Goal: Transaction & Acquisition: Book appointment/travel/reservation

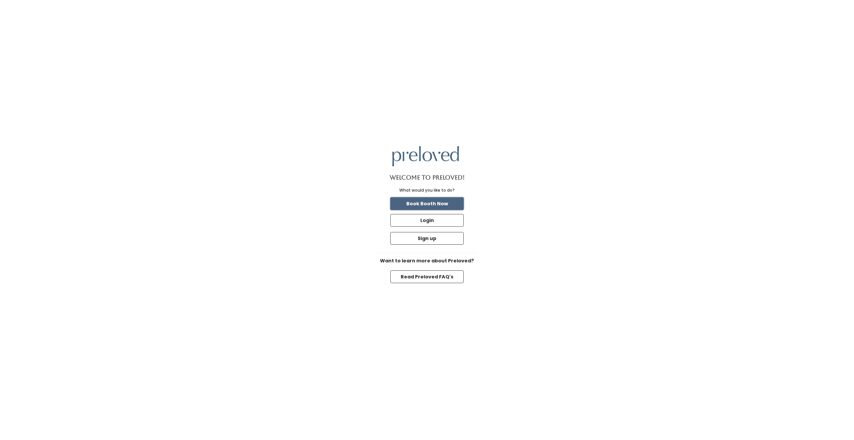
click at [416, 205] on button "Book Booth Now" at bounding box center [426, 203] width 73 height 13
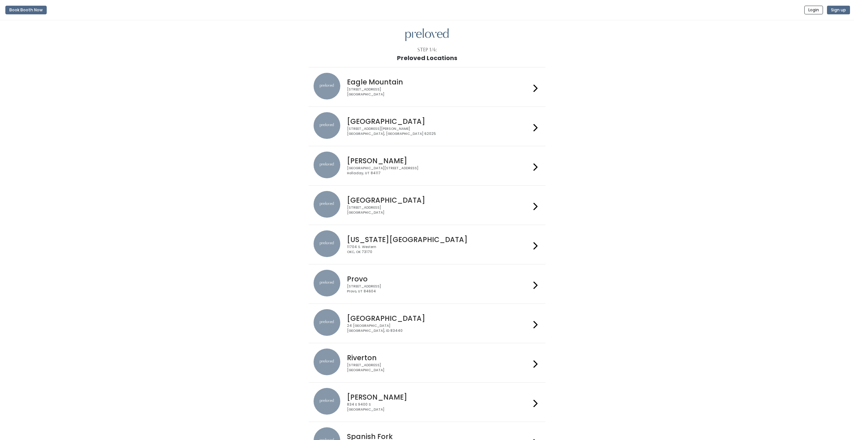
click at [356, 286] on div "230 W Cougar Blvd Provo, UT 84604" at bounding box center [439, 289] width 184 height 10
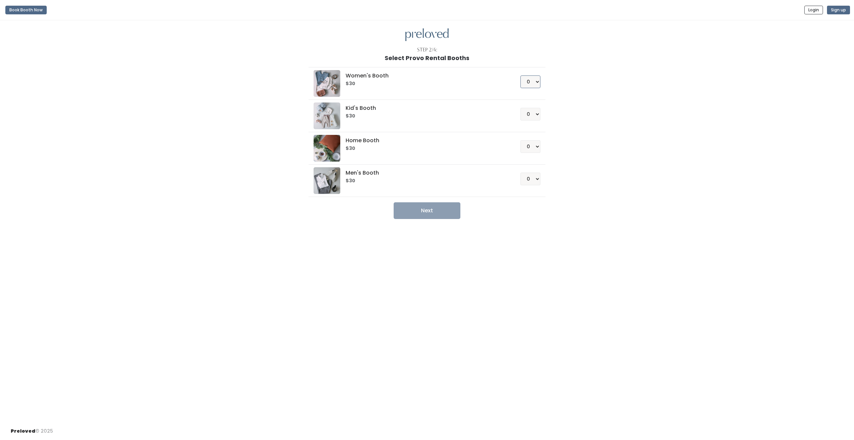
click at [534, 84] on select "0 1 2 3 4" at bounding box center [531, 81] width 20 height 13
select select "1"
click at [415, 216] on button "Next" at bounding box center [427, 210] width 67 height 17
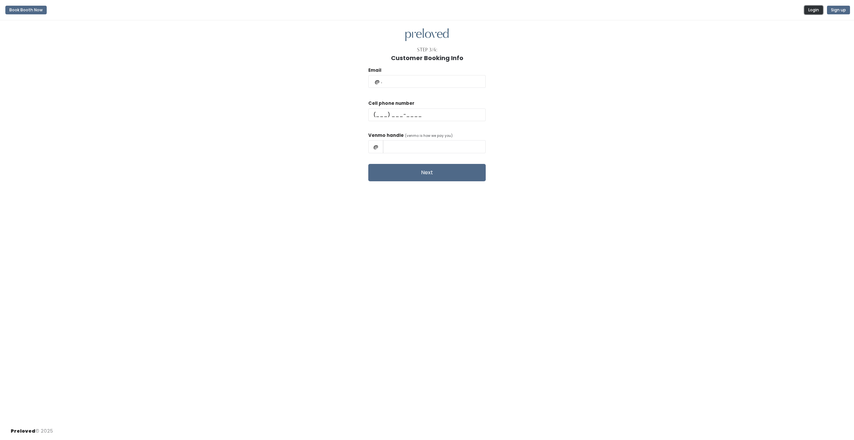
click at [813, 8] on button "Login" at bounding box center [813, 10] width 19 height 9
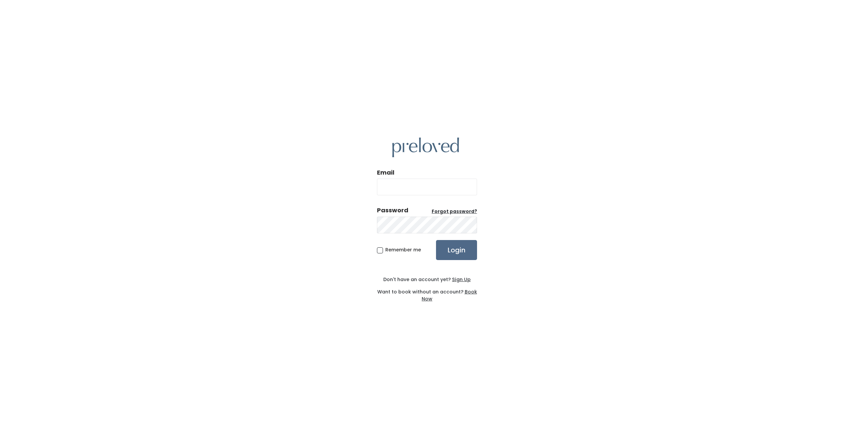
click at [399, 192] on input "Email" at bounding box center [427, 187] width 100 height 17
type input "lilystice@gmail.com"
click at [449, 254] on input "Login" at bounding box center [456, 250] width 41 height 20
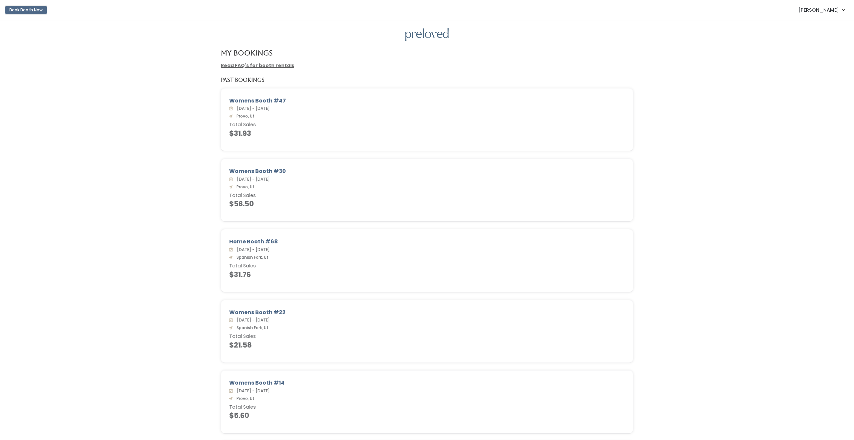
click at [23, 9] on button "Book Booth Now" at bounding box center [25, 10] width 41 height 9
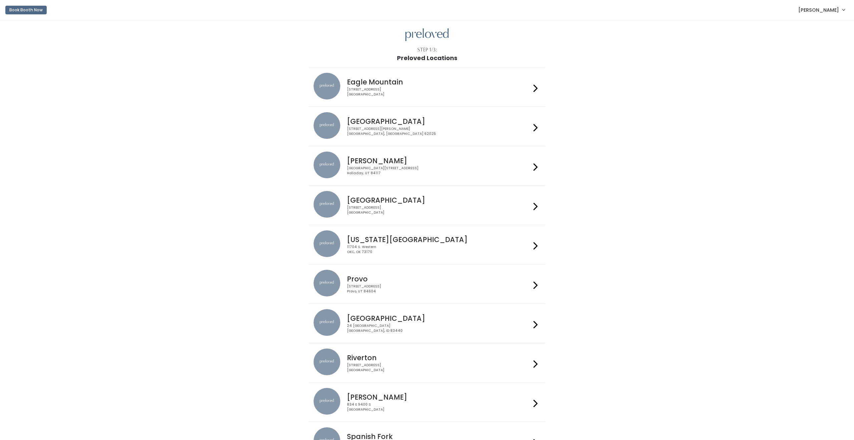
click at [367, 294] on div "230 W Cougar Blvd Provo, UT 84604" at bounding box center [439, 289] width 184 height 10
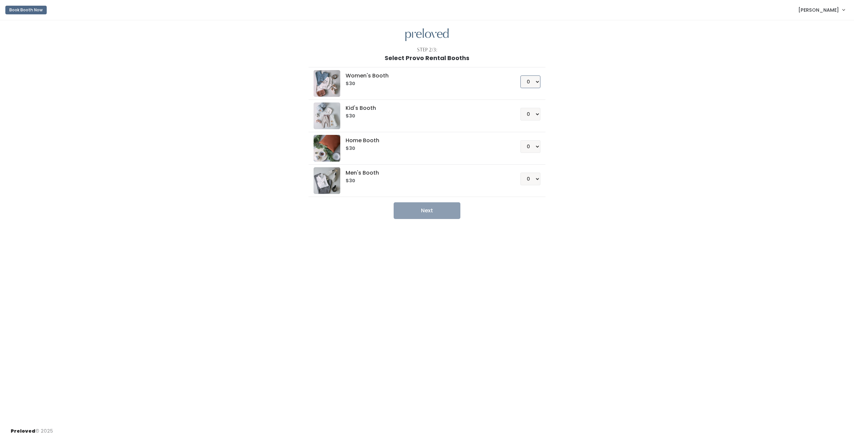
click at [531, 80] on select "0 1 2 3 4" at bounding box center [531, 81] width 20 height 13
select select "1"
click at [414, 207] on button "Next" at bounding box center [427, 210] width 67 height 17
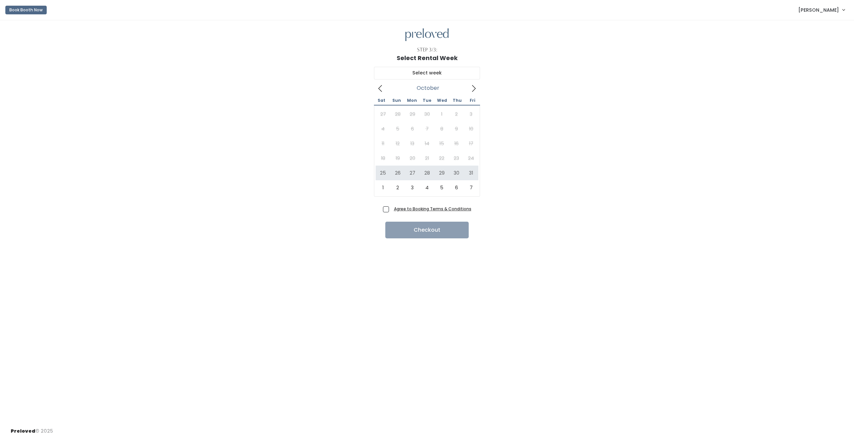
click at [472, 88] on icon at bounding box center [473, 88] width 7 height 7
click at [380, 88] on icon at bounding box center [380, 88] width 7 height 7
click at [388, 158] on div "27 28 29 30 1 2 3 4 5 6 7 8 9 10 11 12 13 14 15 16 17 18 19 20 21 22 23 24 25 2…" at bounding box center [427, 151] width 103 height 88
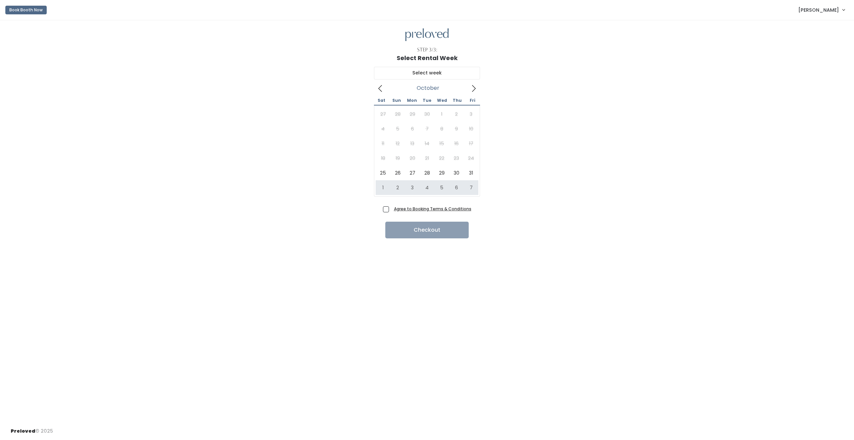
click at [475, 87] on icon at bounding box center [473, 88] width 7 height 7
